Goal: Task Accomplishment & Management: Complete application form

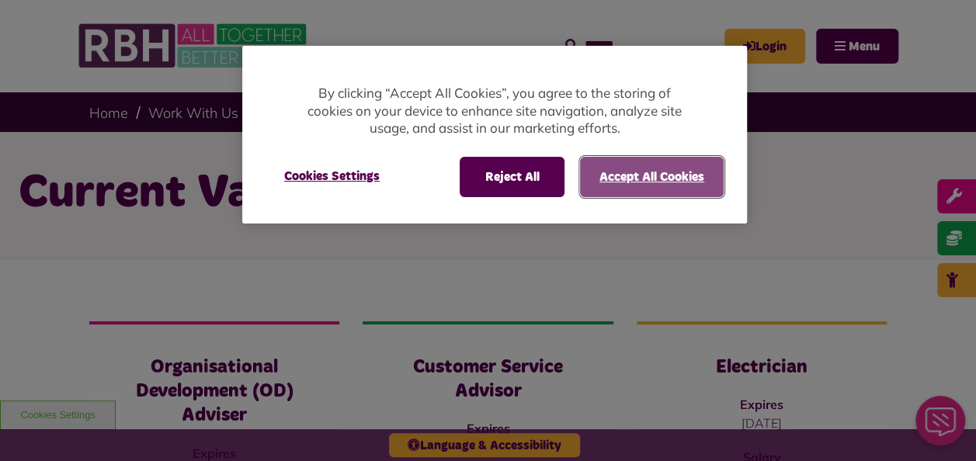
click at [677, 171] on button "Accept All Cookies" at bounding box center [652, 177] width 144 height 40
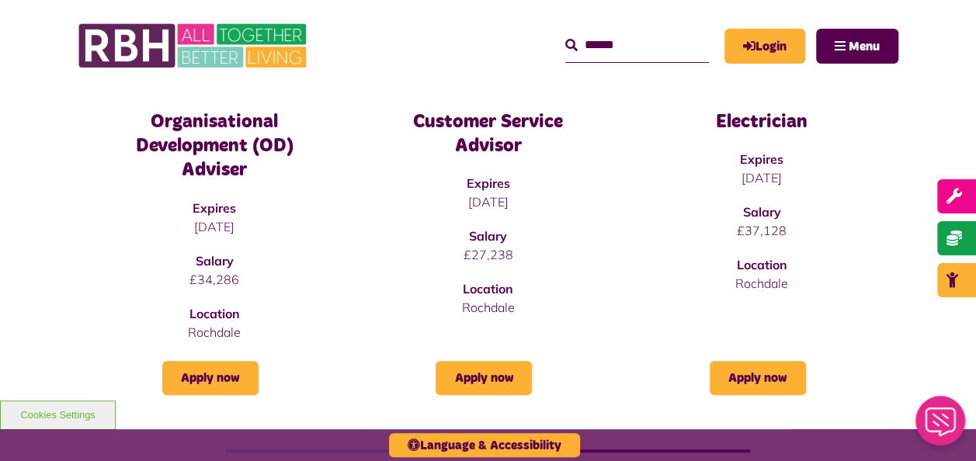
scroll to position [248, 0]
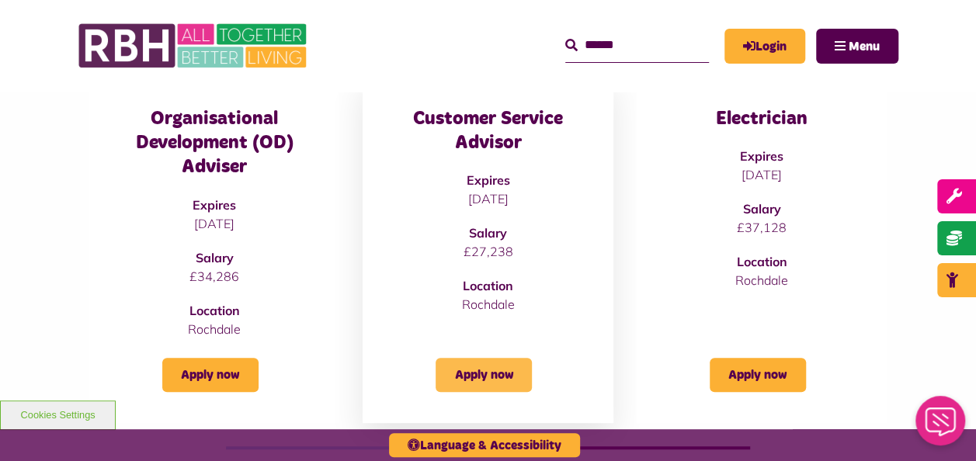
click at [488, 368] on link "Apply now" at bounding box center [484, 375] width 96 height 34
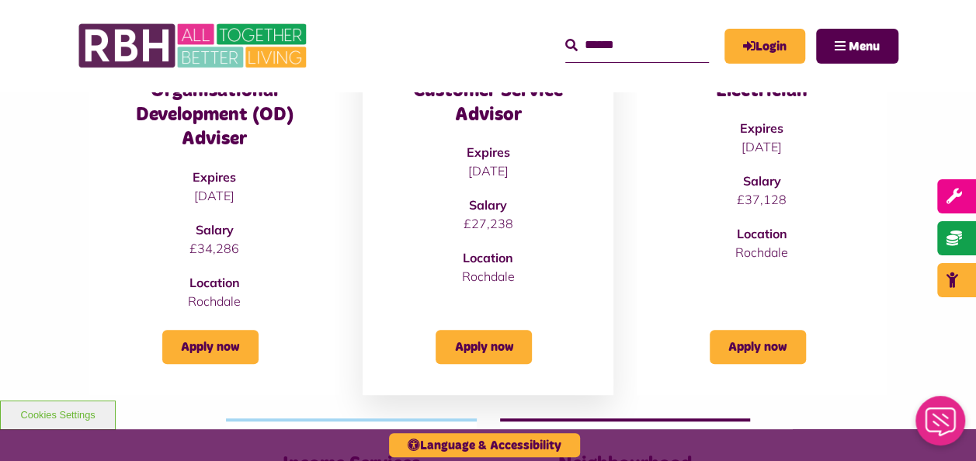
scroll to position [311, 0]
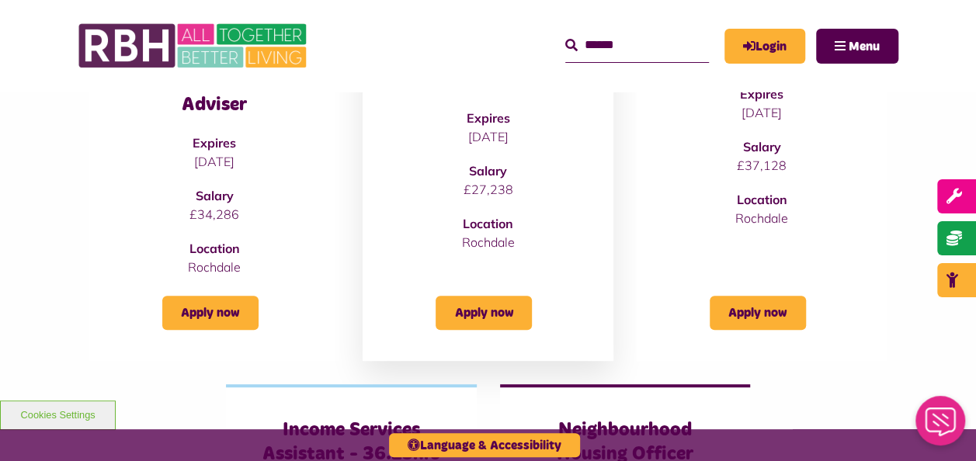
click at [492, 332] on div "Customer Service Advisor Expires [DATE] Salary £27,238 Location [GEOGRAPHIC_DAT…" at bounding box center [488, 186] width 250 height 350
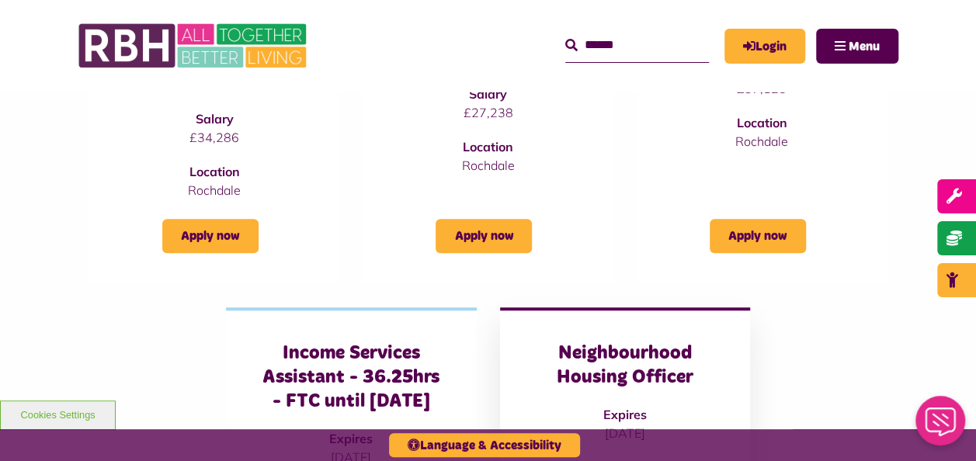
scroll to position [388, 0]
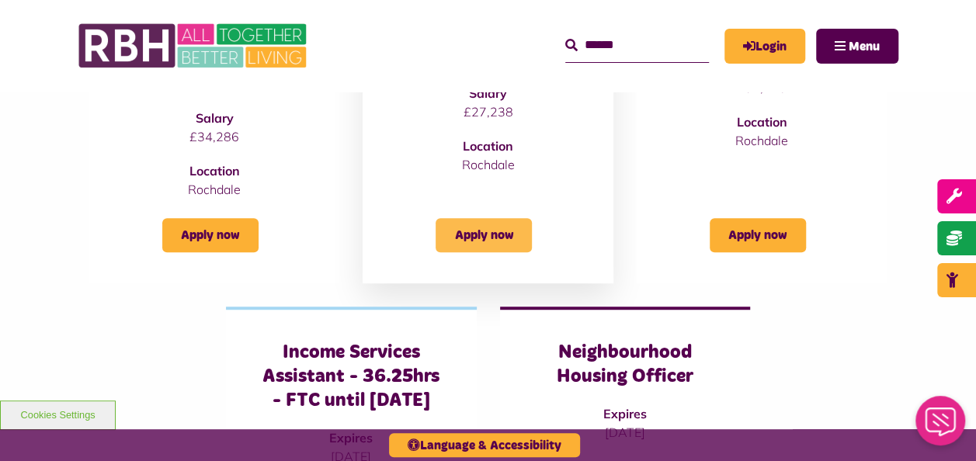
click at [468, 248] on link "Apply now" at bounding box center [484, 235] width 96 height 34
